Goal: Task Accomplishment & Management: Manage account settings

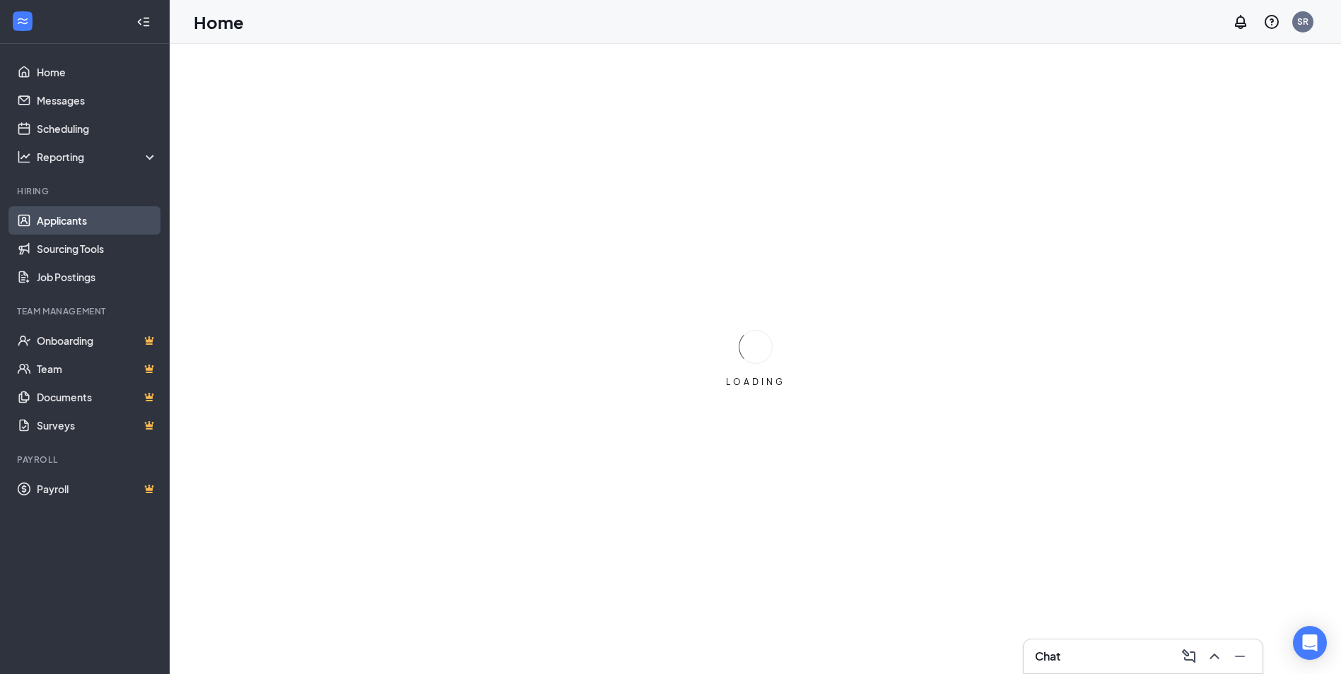
click at [85, 225] on link "Applicants" at bounding box center [97, 220] width 121 height 28
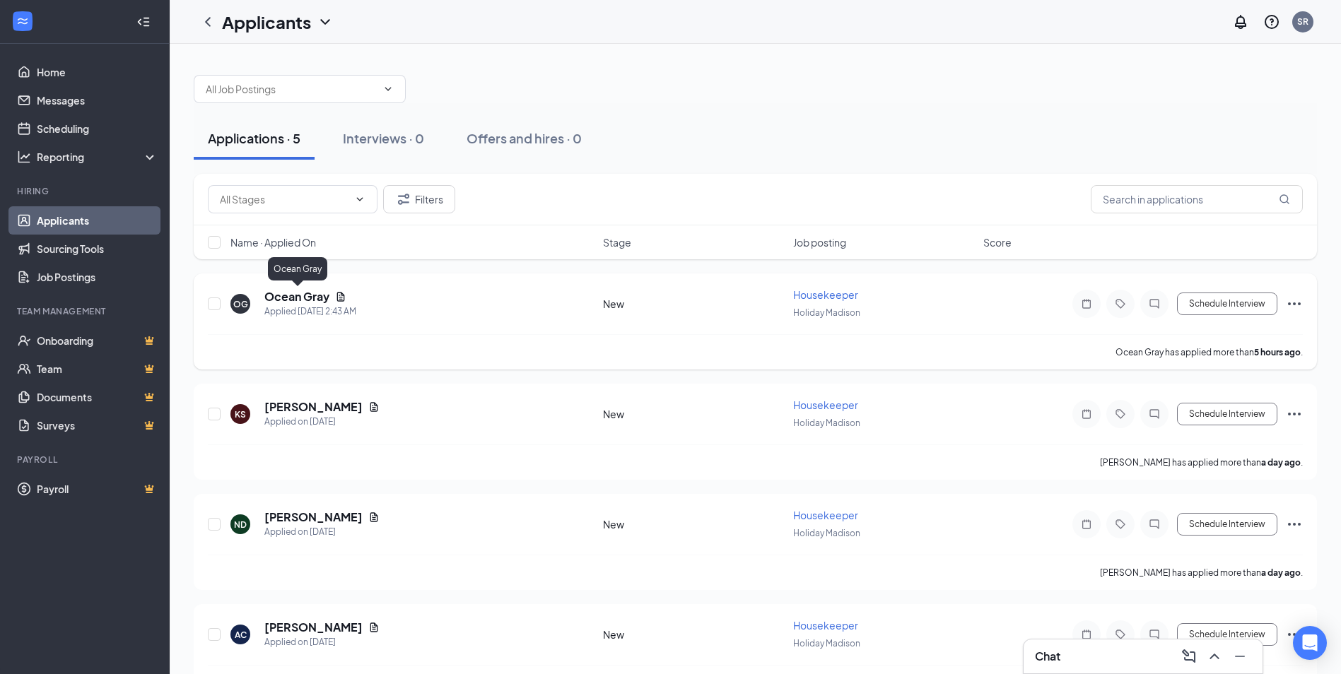
click at [297, 296] on h5 "Ocean Gray" at bounding box center [296, 297] width 65 height 16
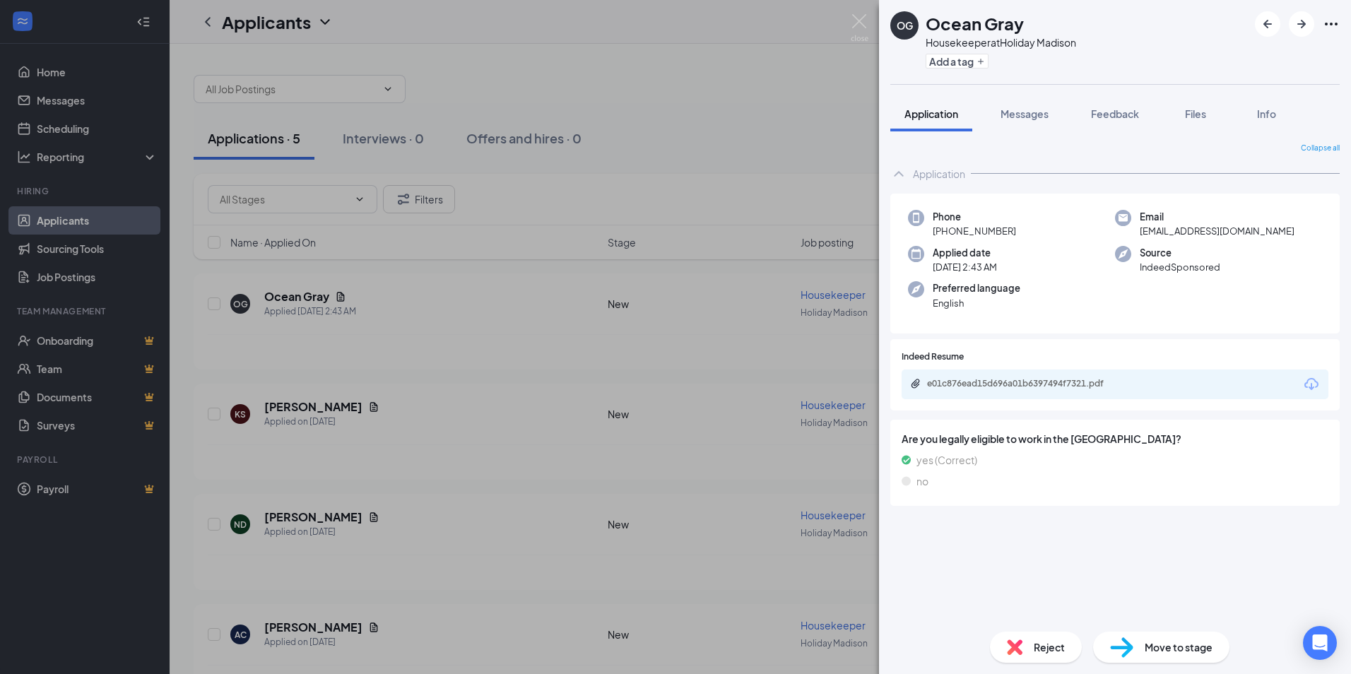
click at [987, 394] on div "e01c876ead15d696a01b6397494f7321.pdf" at bounding box center [1115, 385] width 427 height 30
click at [991, 385] on div "e01c876ead15d696a01b6397494f7321.pdf" at bounding box center [1026, 383] width 198 height 11
click at [876, 25] on div "OG Ocean Gray Housekeeper at Holiday Madison Add a tag Application Messages Fee…" at bounding box center [675, 337] width 1351 height 674
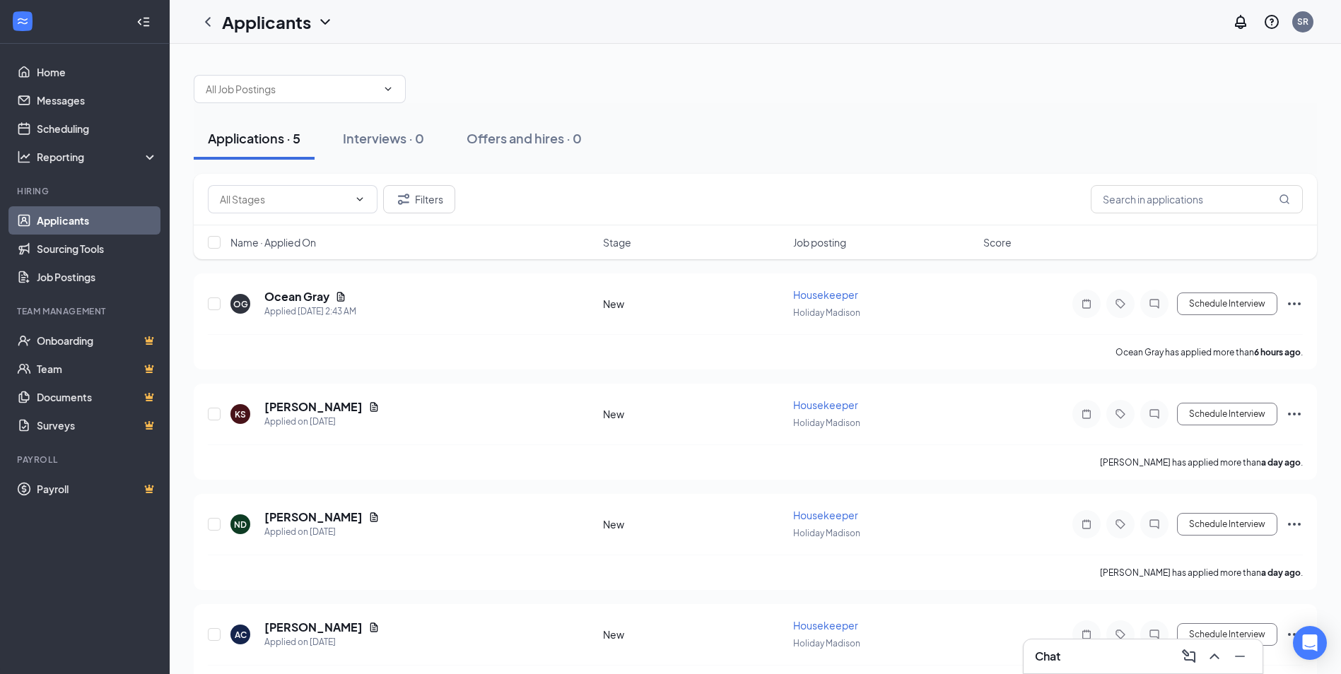
click at [858, 23] on div "Applicants SR" at bounding box center [755, 22] width 1171 height 44
